Goal: Check status: Check status

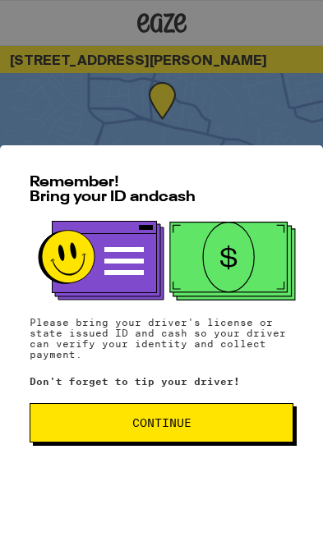
click at [140, 427] on span "Continue" at bounding box center [161, 422] width 59 height 11
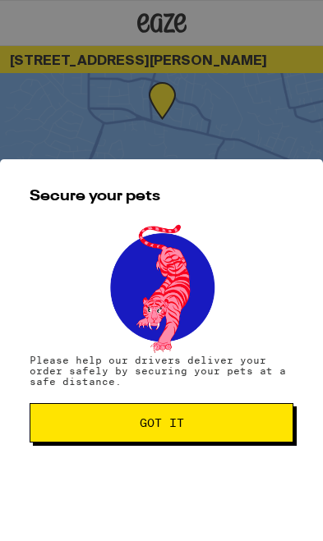
click at [125, 419] on span "Got it" at bounding box center [162, 422] width 236 height 11
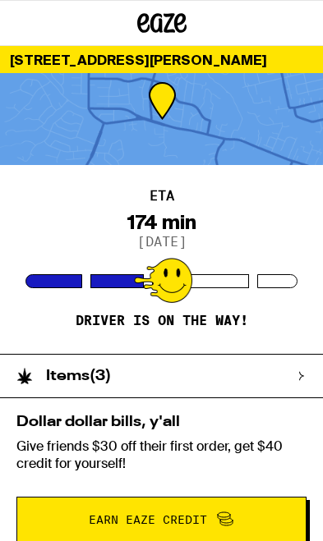
click at [177, 282] on div at bounding box center [163, 280] width 58 height 45
click at [109, 380] on h2 "Items ( 3 )" at bounding box center [78, 376] width 65 height 15
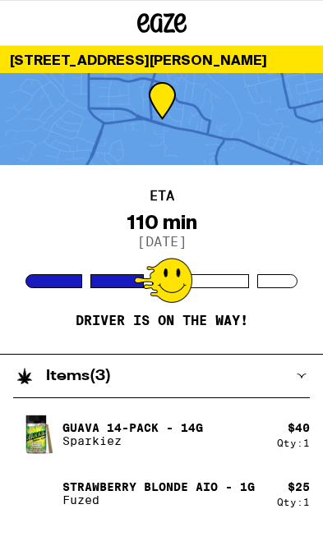
click at [99, 318] on p "Driver is on the way!" at bounding box center [162, 321] width 172 height 16
click at [167, 278] on div at bounding box center [163, 280] width 58 height 45
click at [172, 284] on div at bounding box center [163, 280] width 58 height 45
click at [94, 124] on div at bounding box center [161, 119] width 323 height 92
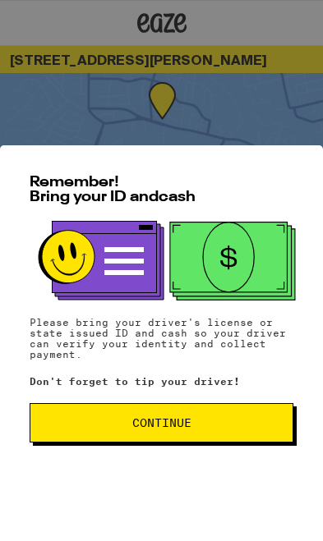
click at [105, 424] on span "Continue" at bounding box center [162, 422] width 236 height 11
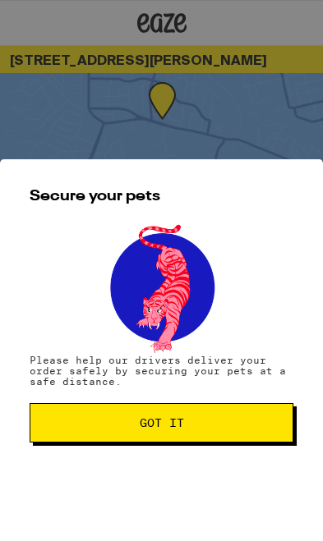
click at [103, 416] on button "Got it" at bounding box center [162, 422] width 264 height 39
click at [233, 416] on button "Got it" at bounding box center [162, 422] width 264 height 39
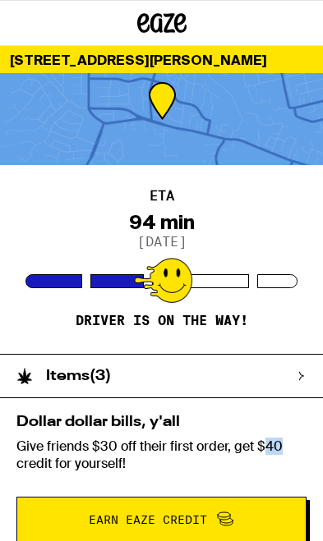
click at [245, 291] on div "ETA 94 min 9/15/2025 Driver is on the way!" at bounding box center [161, 259] width 323 height 189
click at [218, 258] on div "ETA 94 min 9/15/2025 Driver is on the way!" at bounding box center [161, 259] width 323 height 189
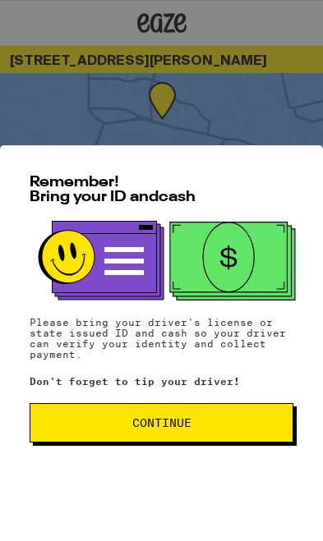
click at [128, 427] on span "Continue" at bounding box center [162, 422] width 236 height 11
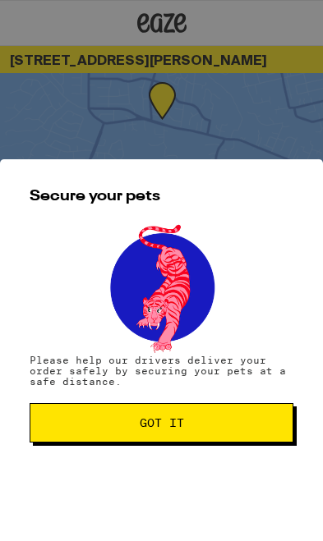
click at [138, 425] on span "Got it" at bounding box center [162, 422] width 236 height 11
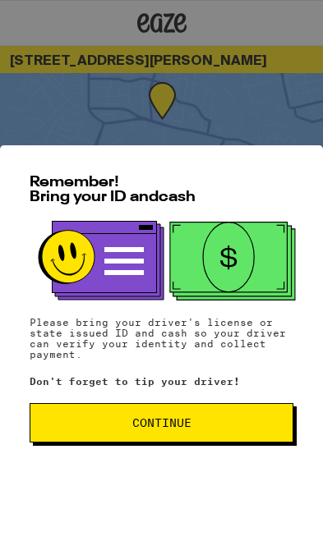
click at [155, 432] on button "Continue" at bounding box center [162, 422] width 264 height 39
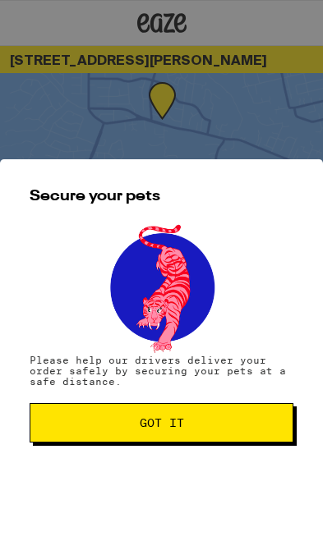
click at [142, 426] on span "Got it" at bounding box center [162, 422] width 44 height 11
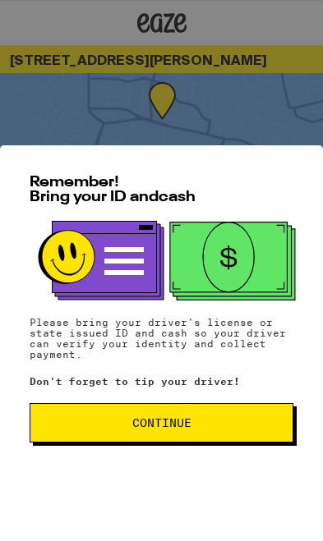
click at [119, 420] on span "Continue" at bounding box center [162, 422] width 236 height 11
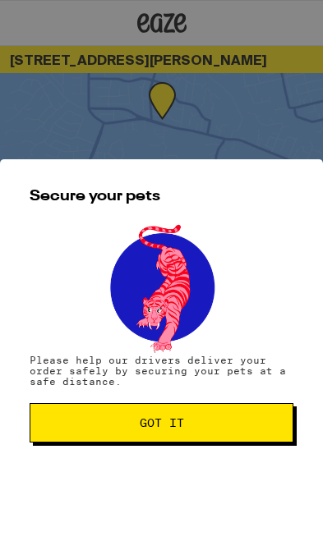
click at [118, 426] on span "Got it" at bounding box center [162, 422] width 236 height 11
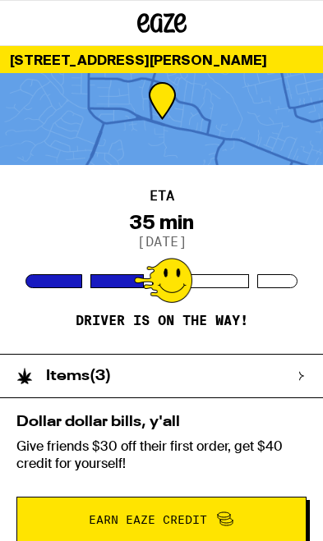
click at [122, 7] on div at bounding box center [162, 23] width 108 height 46
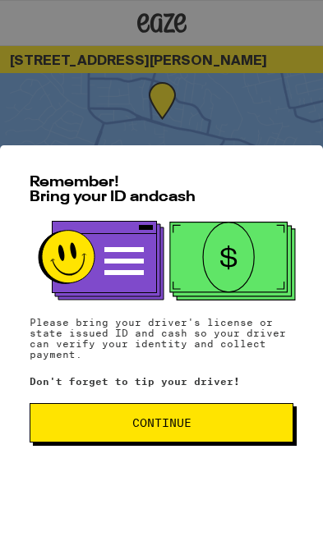
click at [147, 442] on button "Continue" at bounding box center [162, 422] width 264 height 39
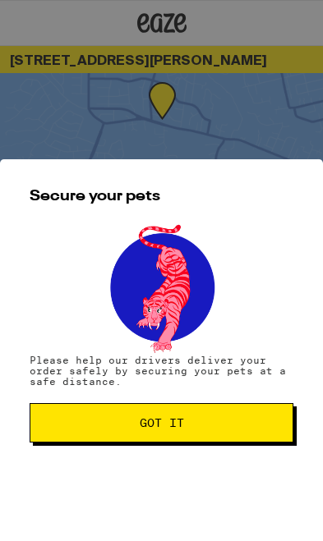
click at [153, 448] on div "Secure your pets Please help our drivers deliver your order safely by securing …" at bounding box center [161, 350] width 323 height 382
click at [148, 425] on span "Got it" at bounding box center [162, 422] width 44 height 11
click at [213, 410] on button "Got it" at bounding box center [162, 422] width 264 height 39
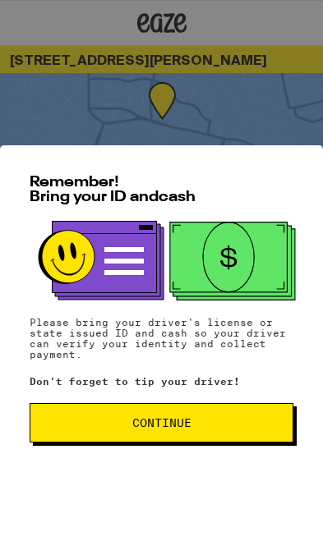
click at [128, 422] on span "Continue" at bounding box center [162, 422] width 236 height 11
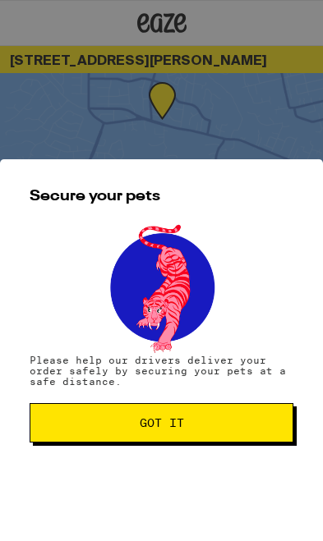
click at [131, 433] on button "Got it" at bounding box center [162, 422] width 264 height 39
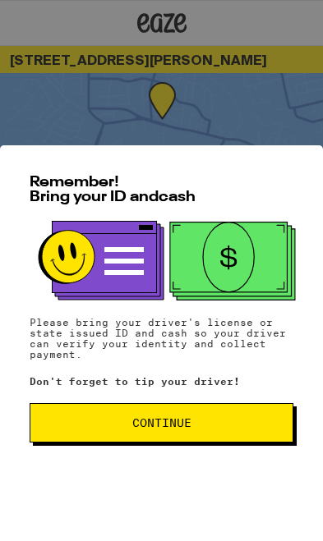
click at [213, 437] on button "Continue" at bounding box center [162, 422] width 264 height 39
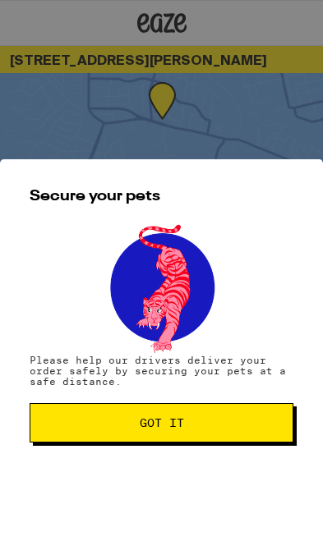
click at [225, 417] on span "Got it" at bounding box center [162, 422] width 236 height 11
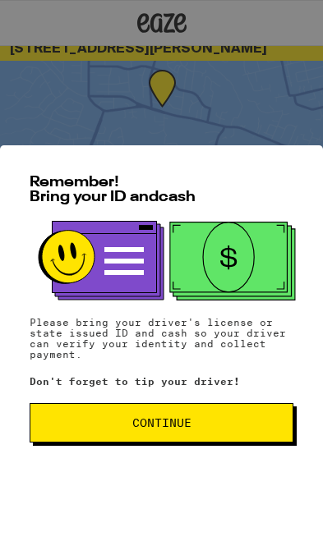
scroll to position [19, 0]
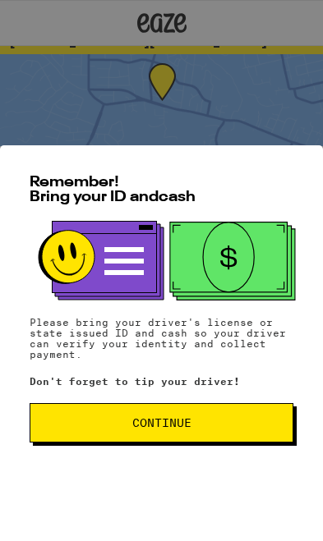
click at [266, 302] on div at bounding box center [162, 269] width 264 height 96
click at [146, 425] on span "Continue" at bounding box center [161, 422] width 59 height 11
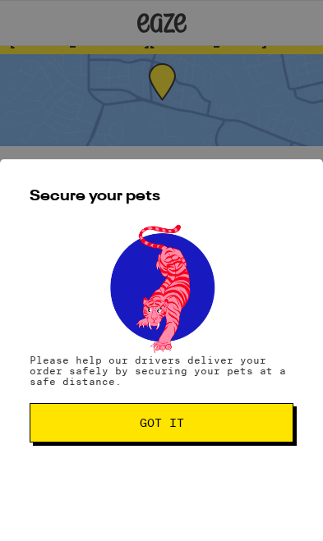
click at [153, 428] on span "Got it" at bounding box center [162, 422] width 44 height 11
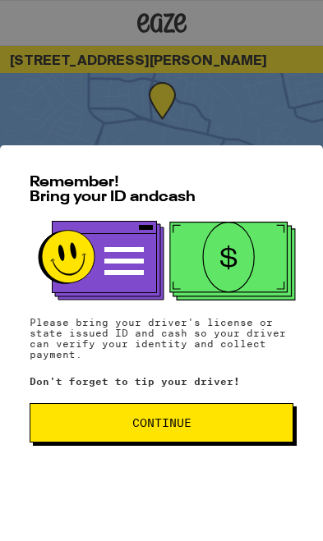
click at [217, 426] on span "Continue" at bounding box center [162, 422] width 236 height 11
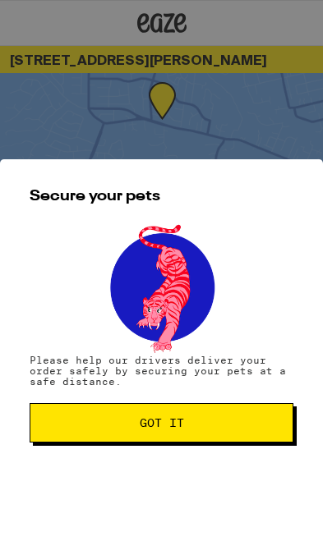
click at [222, 441] on button "Got it" at bounding box center [162, 422] width 264 height 39
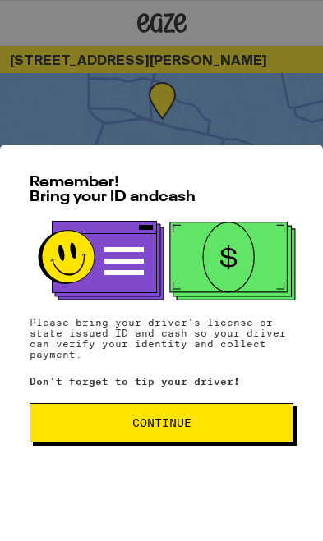
click at [218, 440] on button "Continue" at bounding box center [162, 422] width 264 height 39
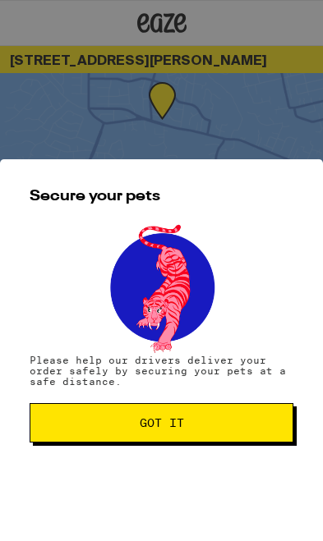
click at [226, 422] on span "Got it" at bounding box center [162, 422] width 236 height 11
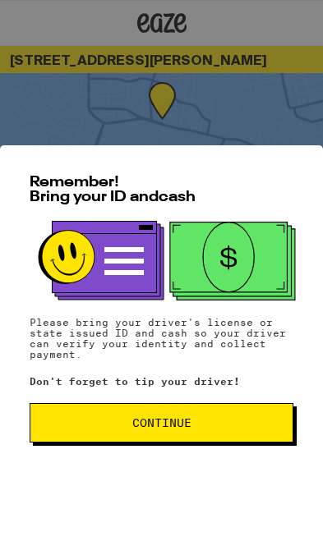
click at [109, 420] on span "Continue" at bounding box center [162, 422] width 236 height 11
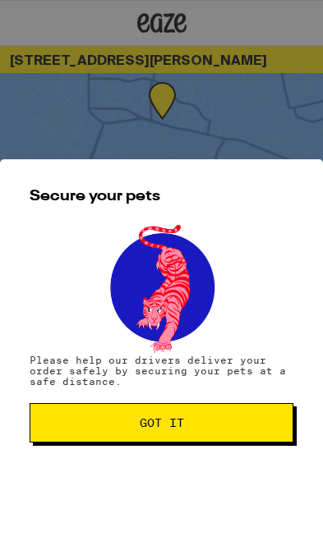
click at [99, 411] on button "Got it" at bounding box center [162, 422] width 264 height 39
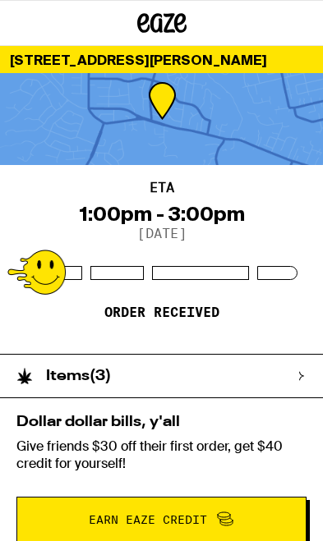
click at [261, 216] on div "ETA 1:00pm - 3:00pm 9/15/2025 Order received" at bounding box center [161, 259] width 323 height 189
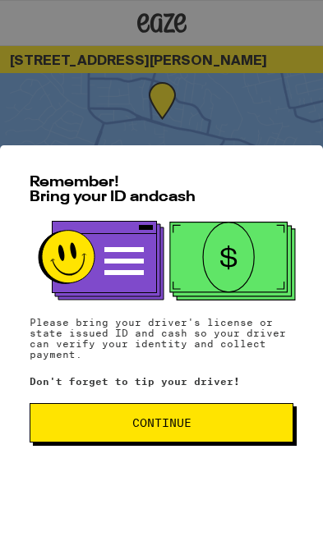
click at [205, 398] on div "Remember! Bring your ID and cash Please bring your driver's license or state is…" at bounding box center [161, 343] width 323 height 396
click at [193, 416] on button "Continue" at bounding box center [162, 422] width 264 height 39
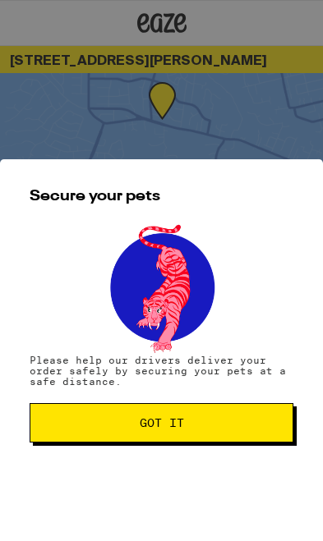
click at [200, 418] on span "Got it" at bounding box center [162, 422] width 236 height 11
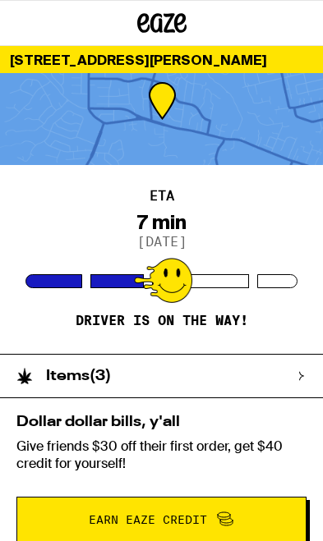
click at [227, 267] on div "ETA 7 min 9/15/2025 Driver is on the way!" at bounding box center [161, 259] width 323 height 189
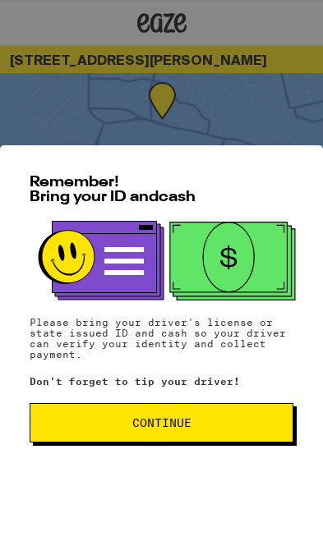
click at [119, 417] on span "Continue" at bounding box center [162, 422] width 236 height 11
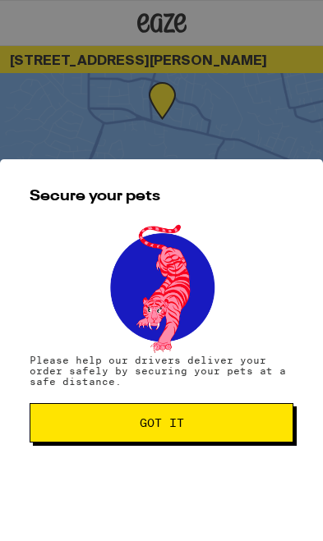
click at [121, 421] on span "Got it" at bounding box center [162, 422] width 236 height 11
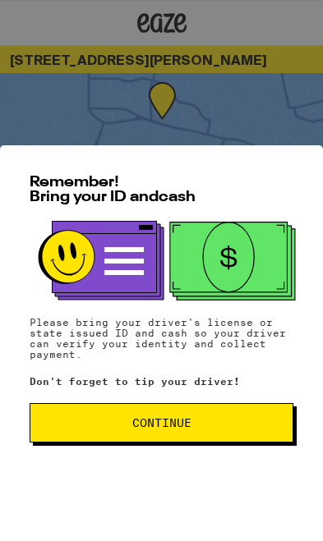
click at [236, 426] on span "Continue" at bounding box center [162, 422] width 236 height 11
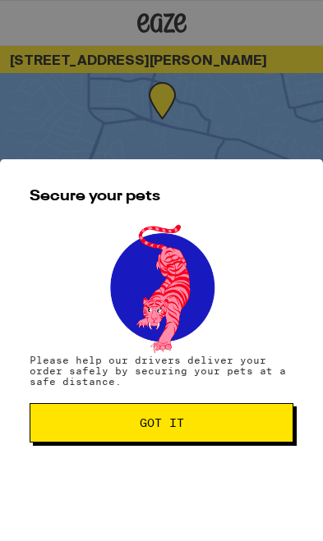
click at [241, 421] on span "Got it" at bounding box center [162, 422] width 236 height 11
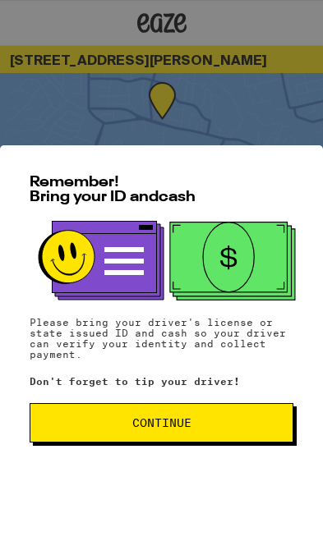
click at [140, 427] on span "Continue" at bounding box center [161, 422] width 59 height 11
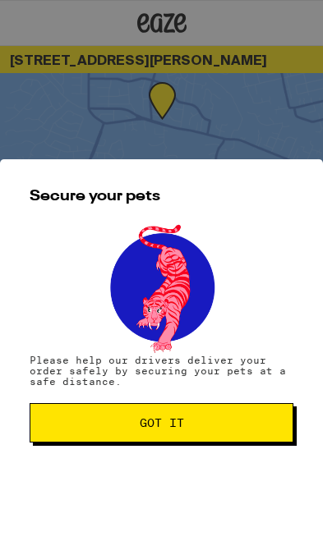
click at [126, 425] on span "Got it" at bounding box center [162, 422] width 236 height 11
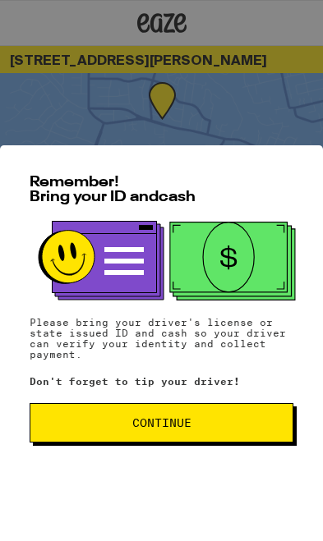
click at [139, 409] on button "Continue" at bounding box center [162, 422] width 264 height 39
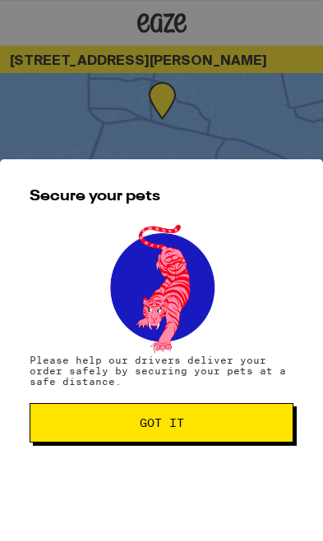
click at [137, 419] on span "Got it" at bounding box center [162, 422] width 236 height 11
